Goal: Download file/media

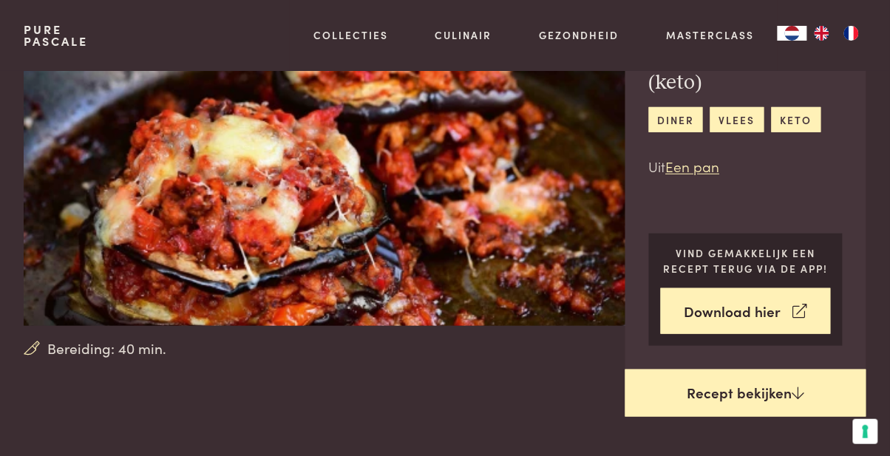
click at [726, 395] on link "Recept bekijken" at bounding box center [745, 393] width 241 height 47
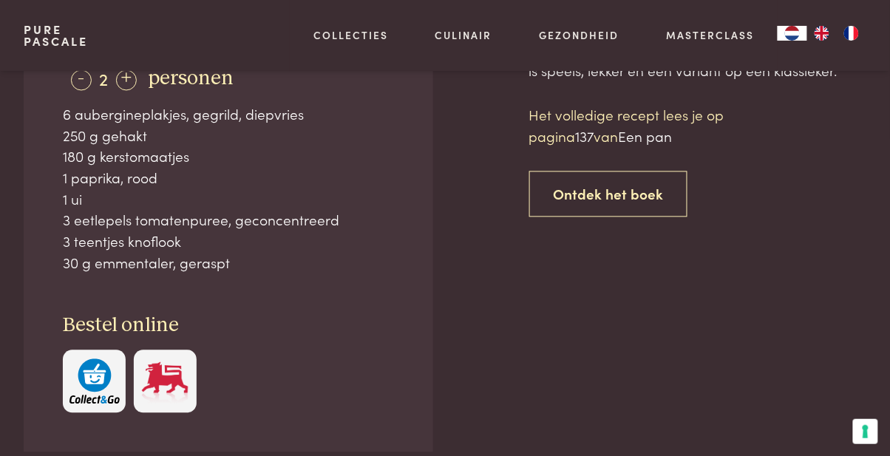
scroll to position [614, 0]
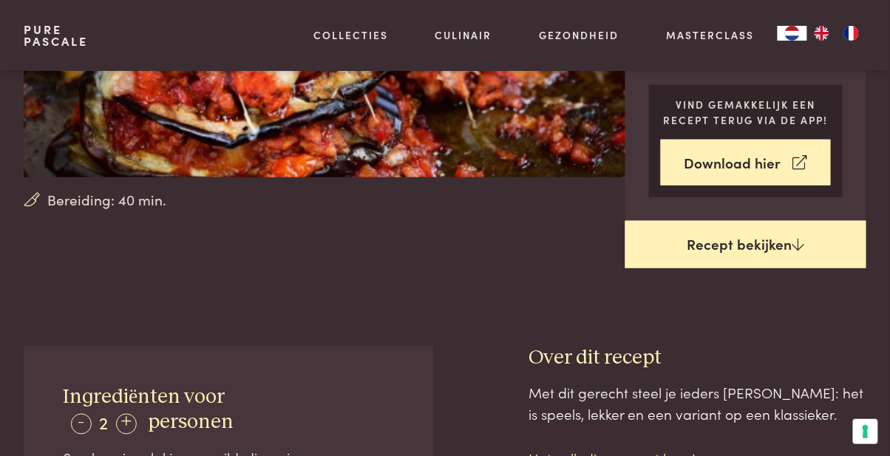
scroll to position [268, 0]
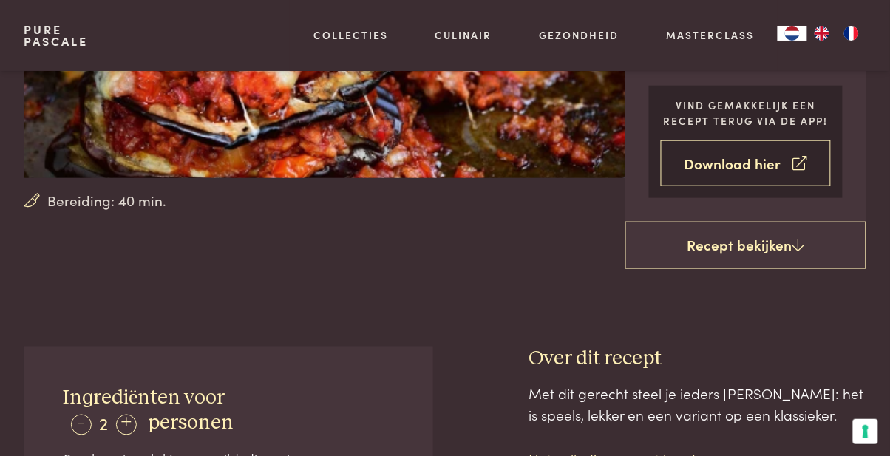
click at [755, 167] on link "Download hier" at bounding box center [746, 163] width 171 height 47
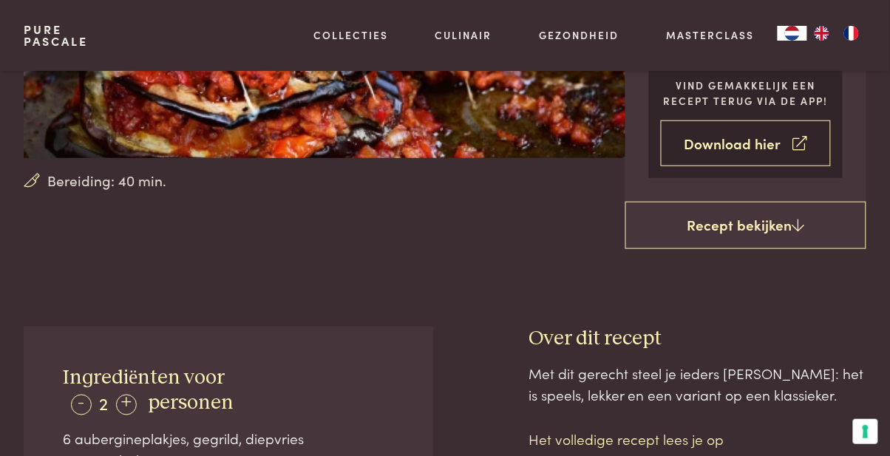
scroll to position [633, 0]
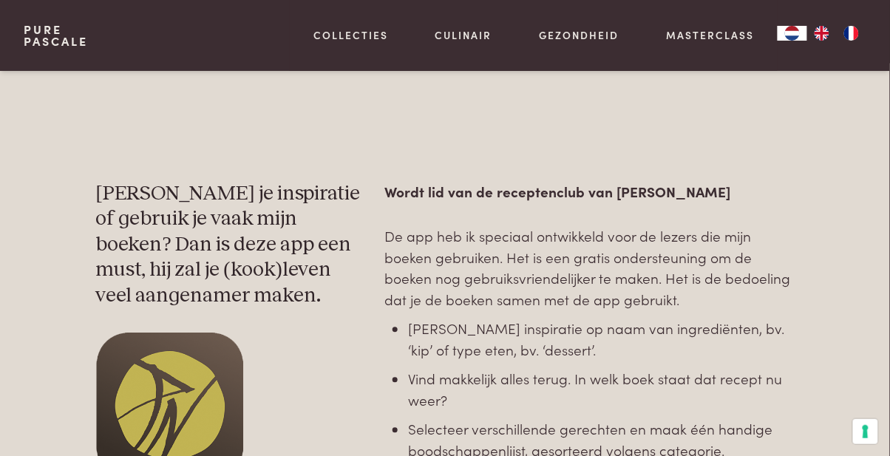
scroll to position [588, 0]
